Goal: Transaction & Acquisition: Download file/media

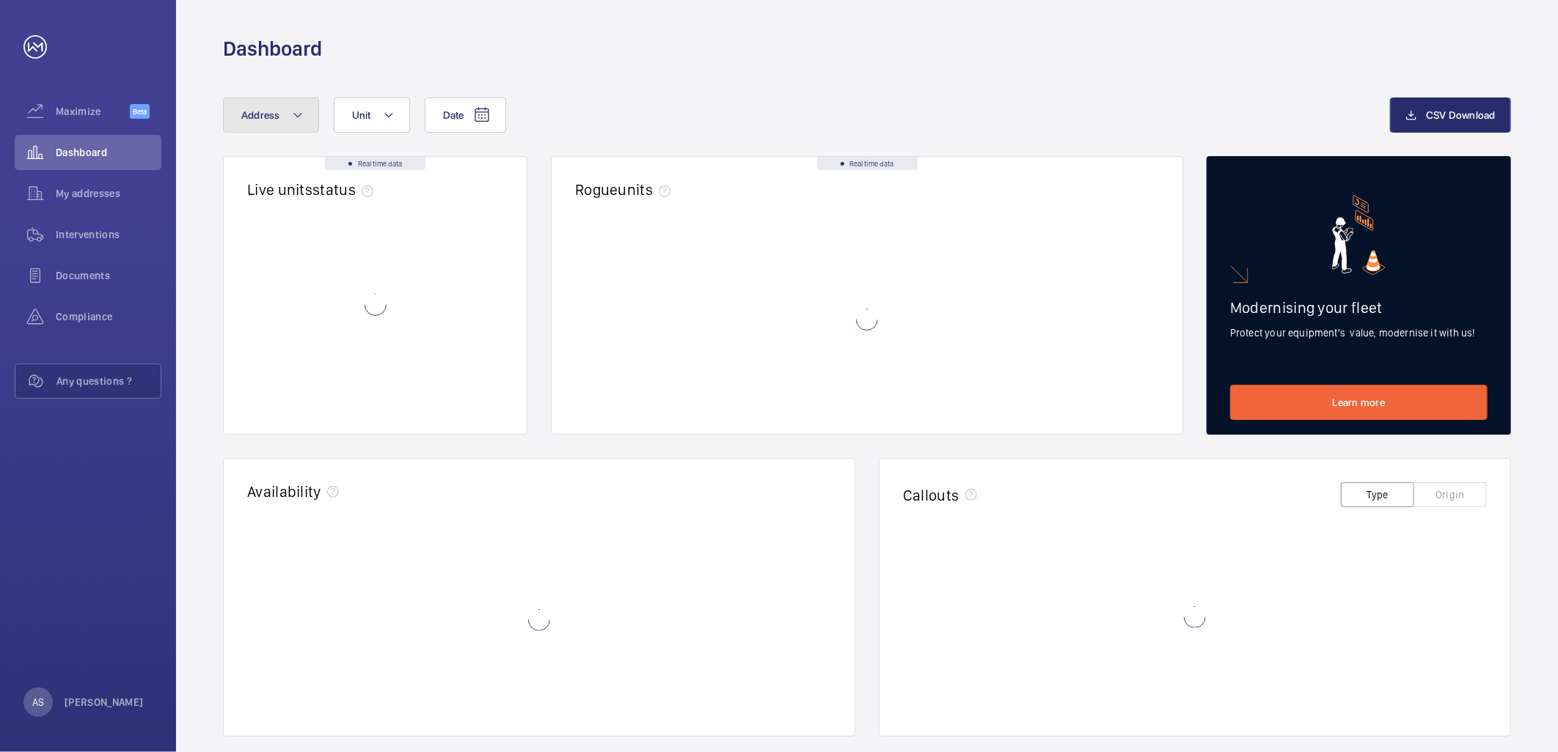
click at [298, 115] on mat-icon at bounding box center [298, 115] width 12 height 18
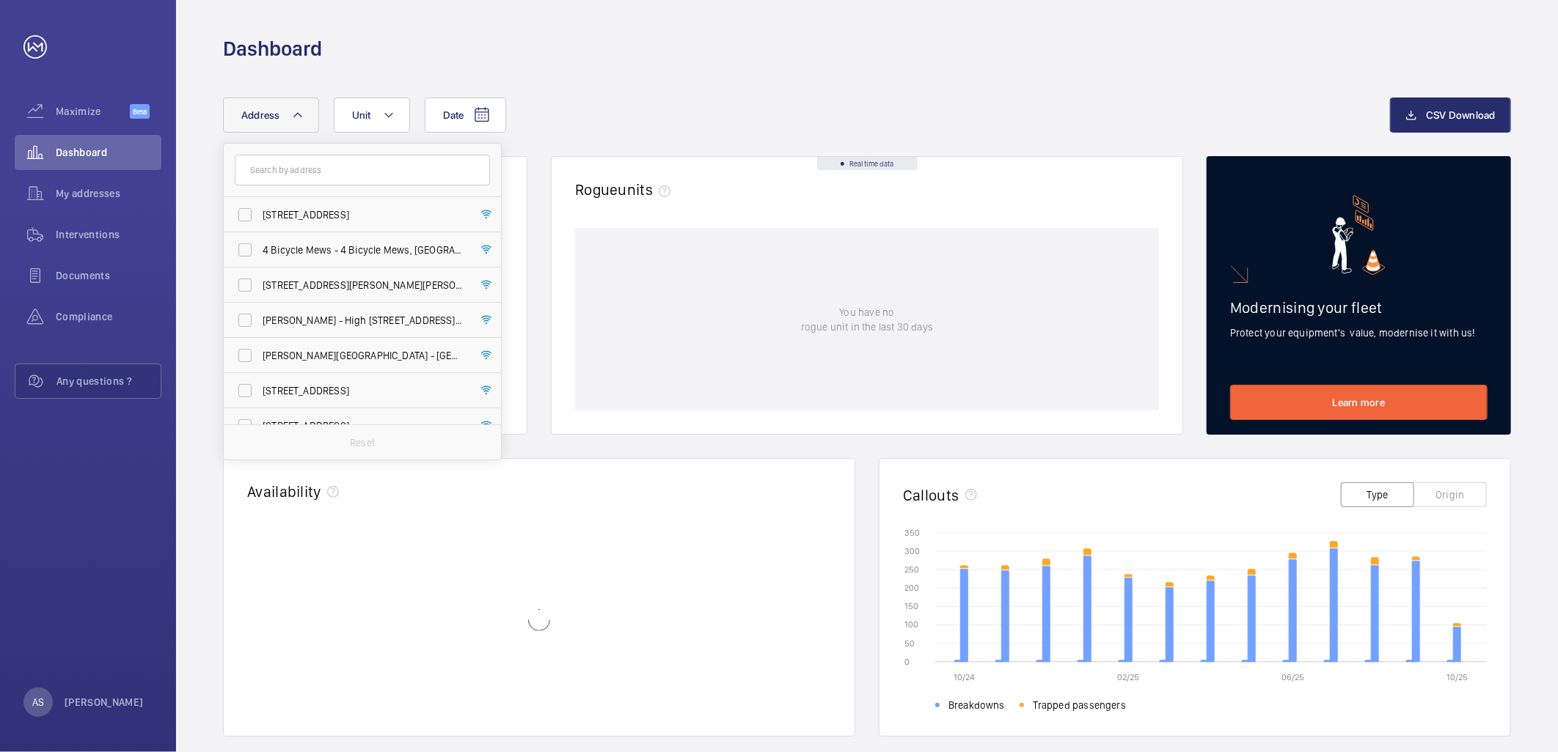
click at [331, 177] on input "text" at bounding box center [362, 170] width 255 height 31
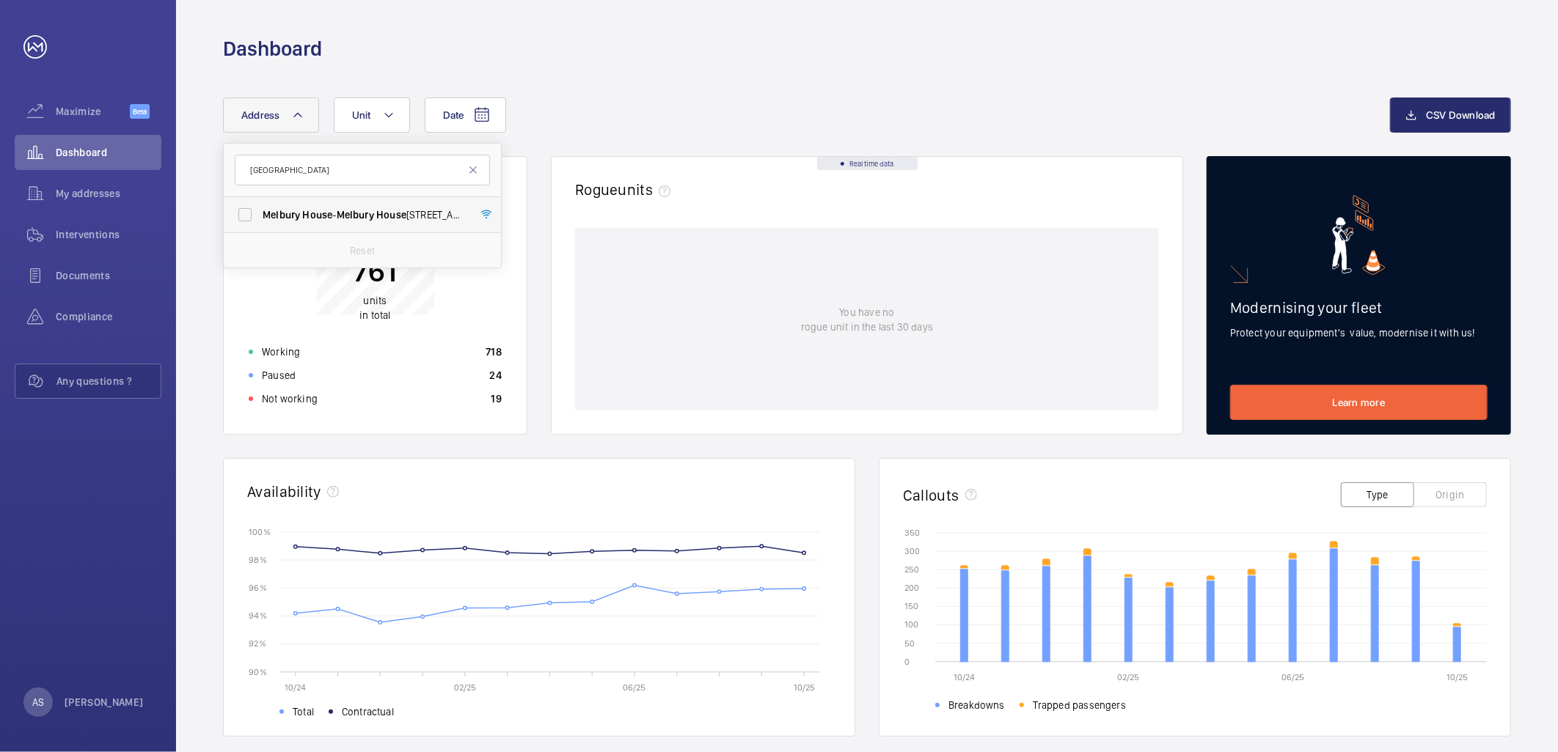
type input "[GEOGRAPHIC_DATA]"
click at [335, 210] on span "[STREET_ADDRESS]" at bounding box center [364, 215] width 202 height 15
click at [260, 210] on input "[STREET_ADDRESS]" at bounding box center [244, 214] width 29 height 29
checkbox input "true"
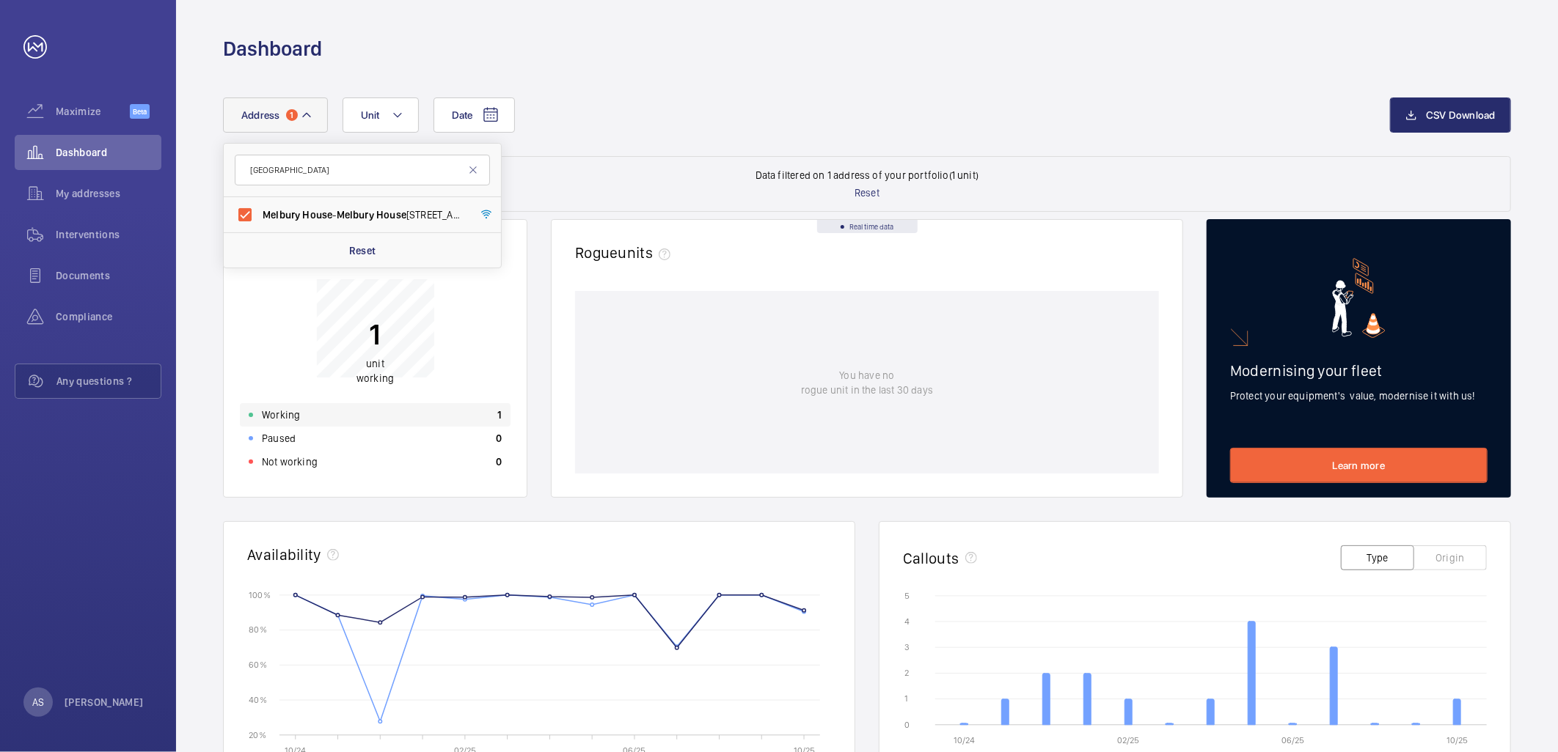
click at [424, 406] on div "Working 1" at bounding box center [375, 414] width 271 height 23
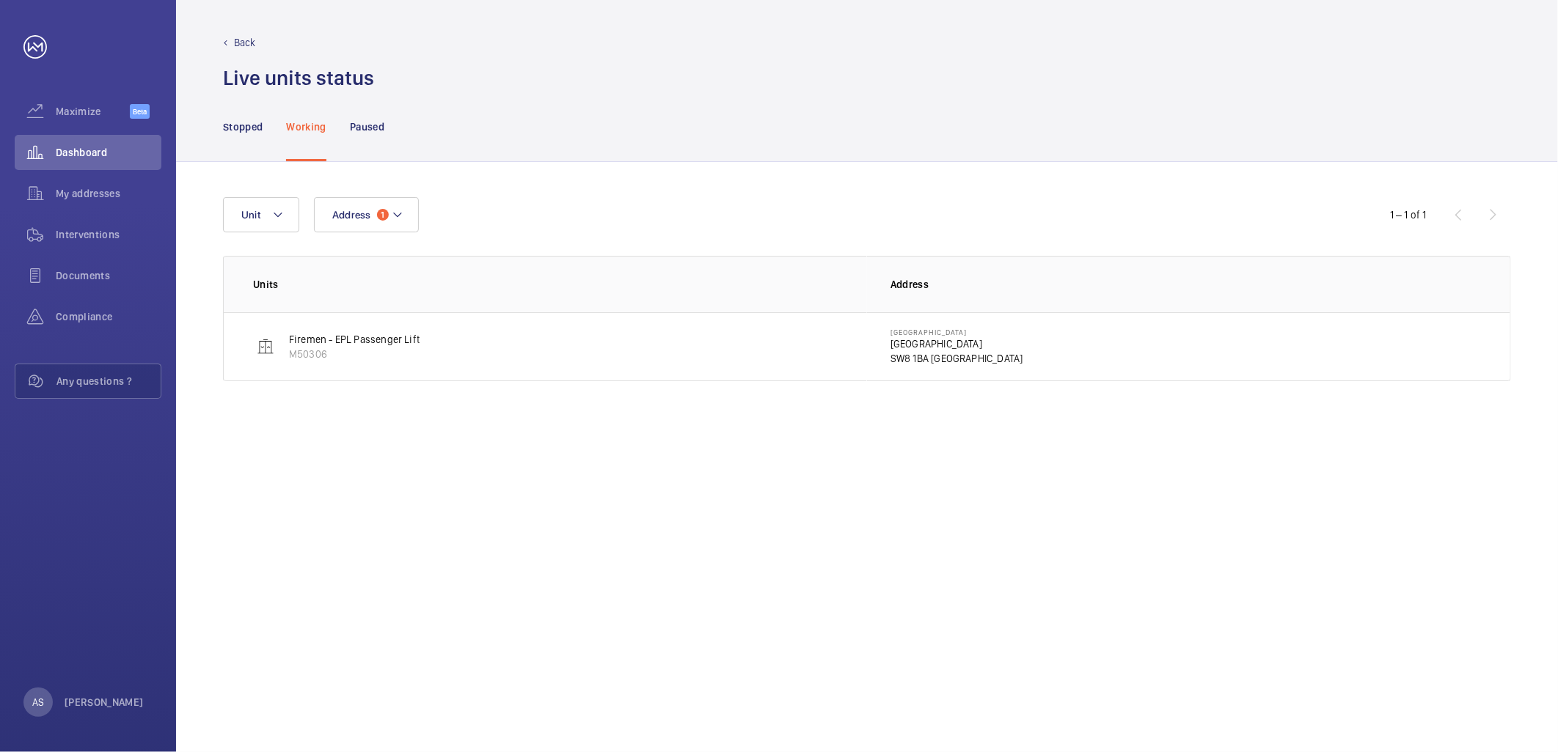
click at [918, 346] on p "[GEOGRAPHIC_DATA]" at bounding box center [956, 344] width 133 height 15
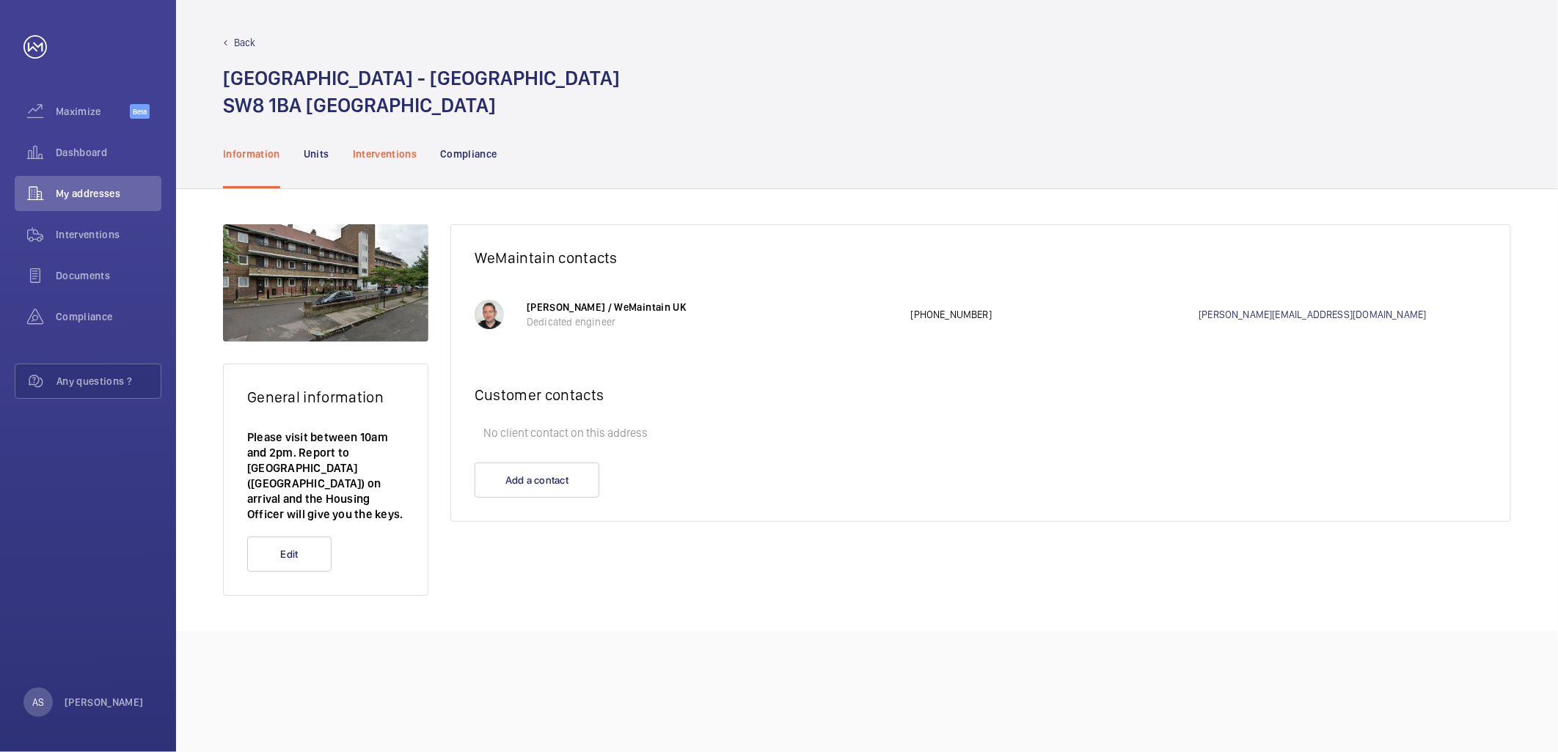
click at [379, 142] on div "Interventions" at bounding box center [385, 154] width 65 height 70
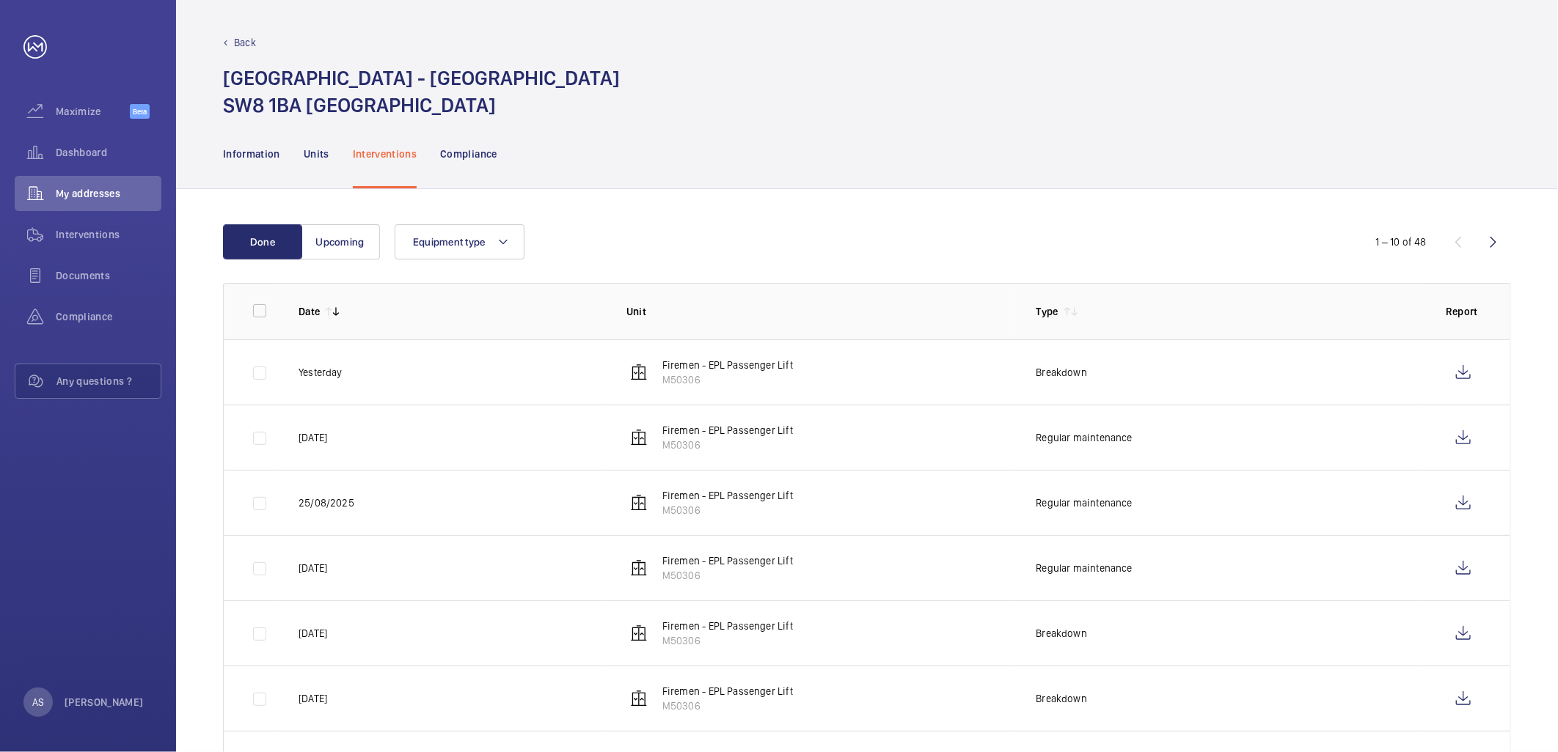
click at [709, 233] on div "Equipment type" at bounding box center [865, 241] width 940 height 35
click at [1462, 378] on wm-front-icon-button at bounding box center [1462, 372] width 35 height 35
